Goal: Communication & Community: Ask a question

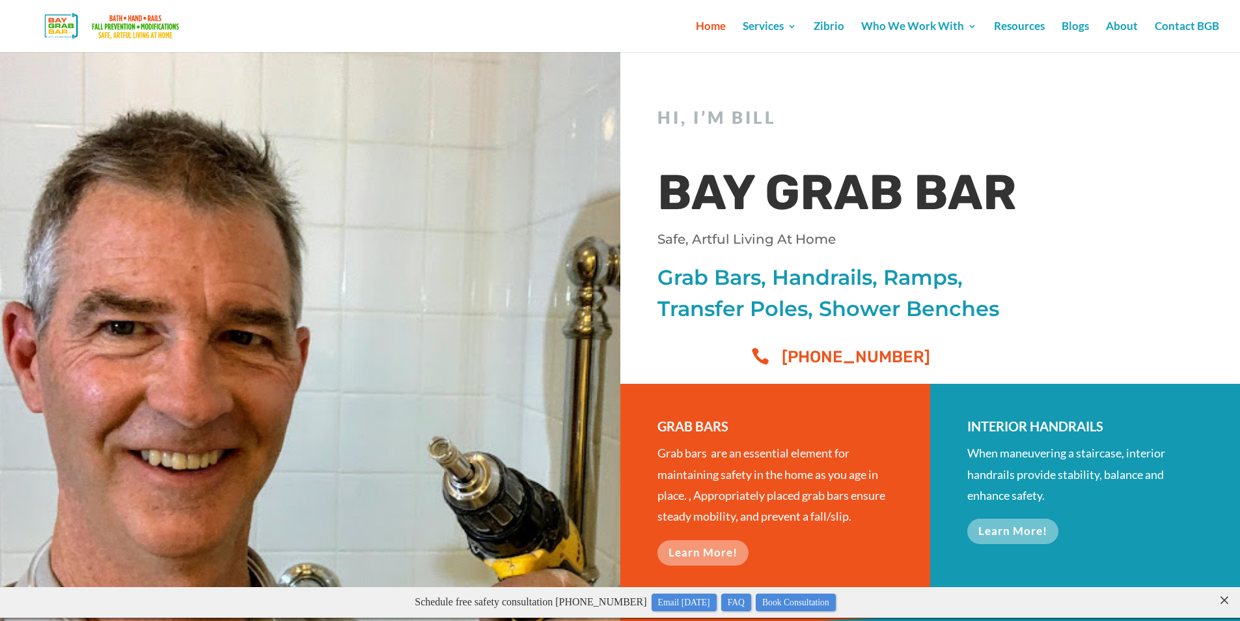
click at [1155, 21] on link "Contact BGB" at bounding box center [1187, 36] width 64 height 31
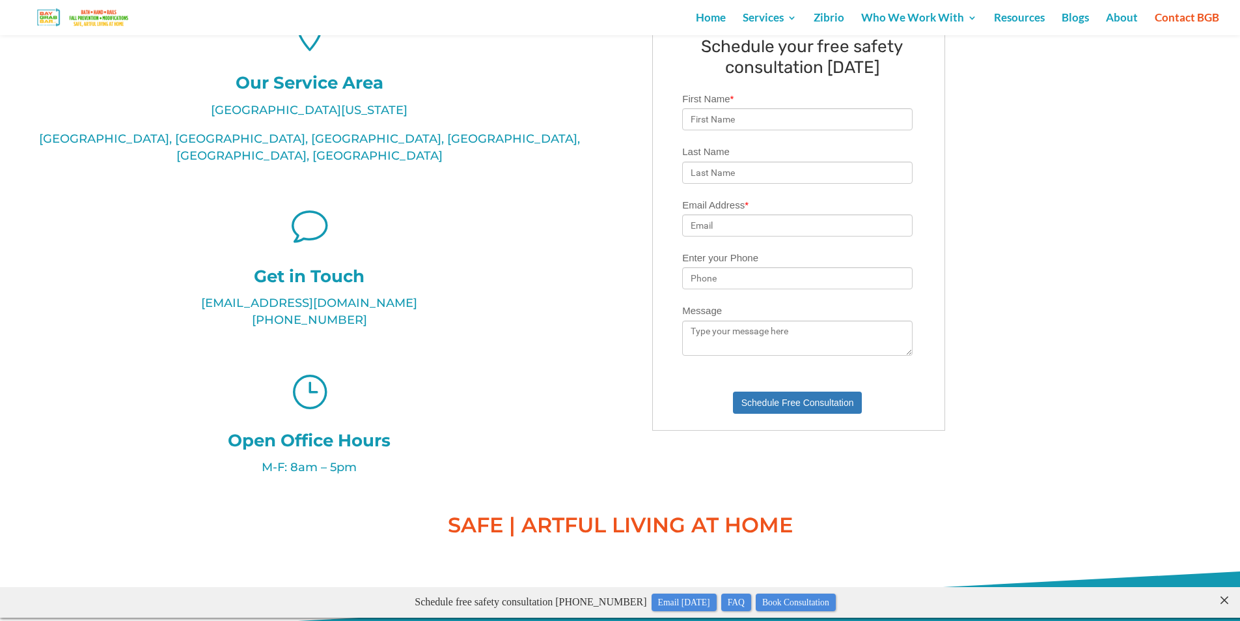
scroll to position [608, 0]
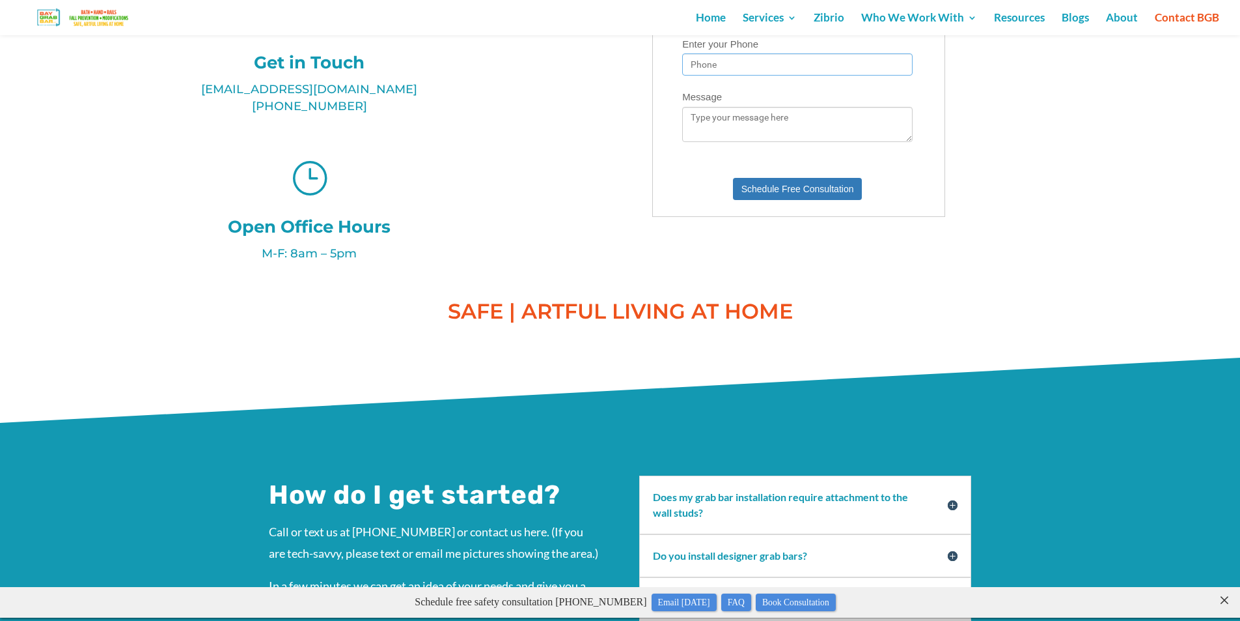
drag, startPoint x: 751, startPoint y: 57, endPoint x: 751, endPoint y: 70, distance: 13.0
click at [751, 57] on input "Enter your Phone" at bounding box center [797, 64] width 231 height 22
type input "8149805065"
type input "[PERSON_NAME]"
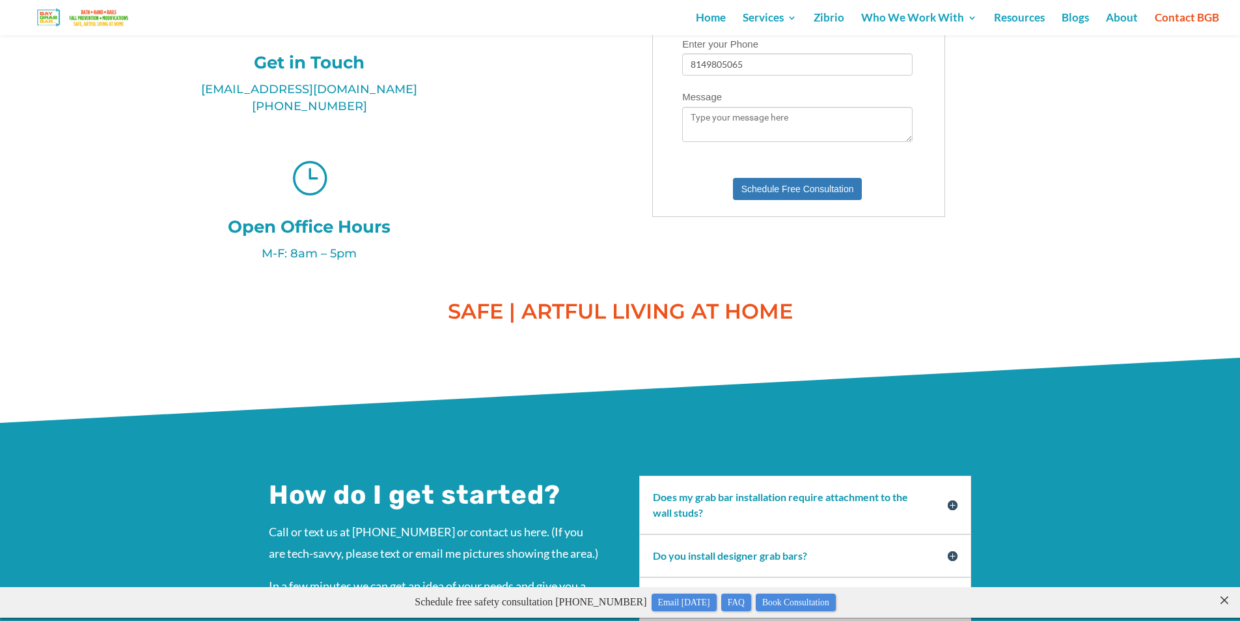
type input "[PERSON_NAME][EMAIL_ADDRESS][PERSON_NAME][DOMAIN_NAME]"
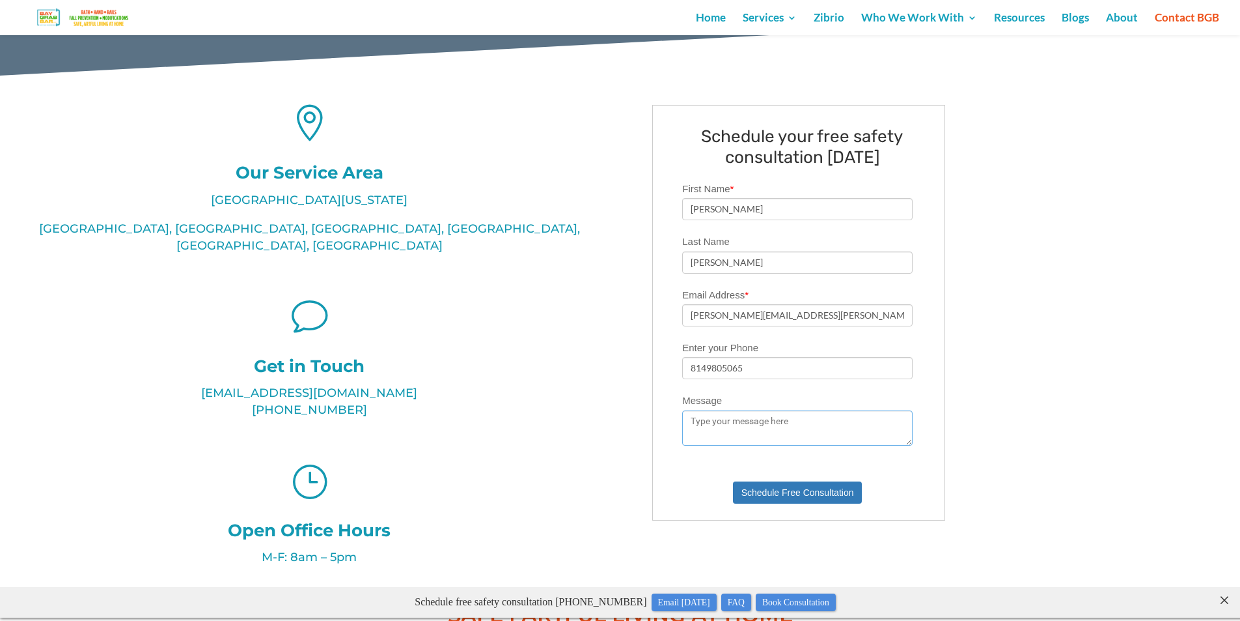
click at [732, 428] on textarea "Message" at bounding box center [797, 427] width 231 height 35
paste textarea "Wikipedia is considered to be the World’s most significant tool for reference m…"
type textarea "Wikipedia is considered to be the World’s most significant tool for reference m…"
